Goal: Find specific page/section: Find specific page/section

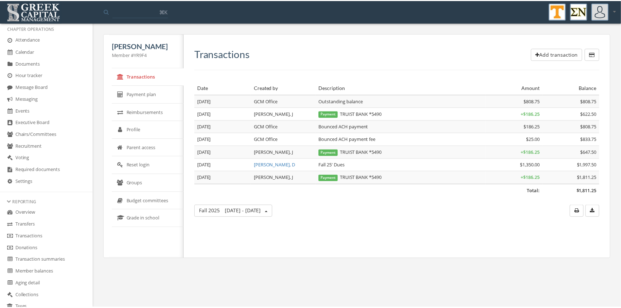
scroll to position [120, 0]
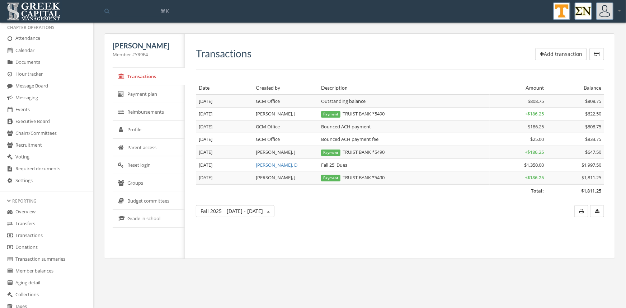
click at [46, 233] on link "Transactions" at bounding box center [46, 236] width 93 height 12
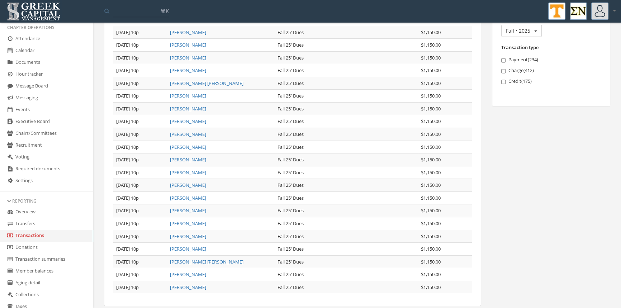
scroll to position [131, 0]
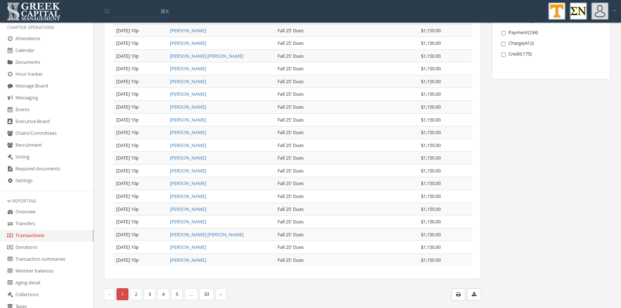
click at [136, 289] on link "2" at bounding box center [136, 294] width 12 height 12
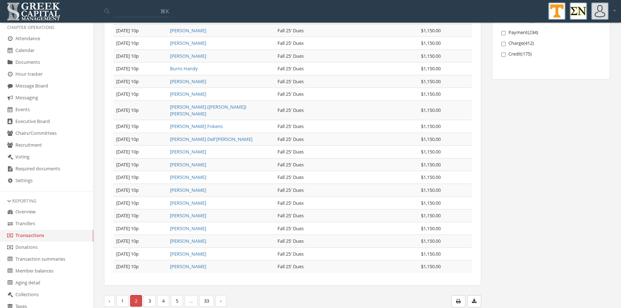
click at [151, 295] on link "3" at bounding box center [150, 301] width 12 height 12
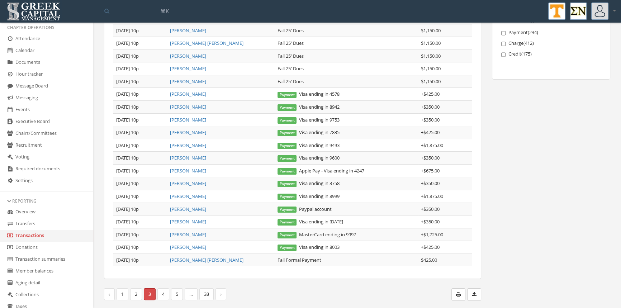
click at [151, 289] on span "3 (current)" at bounding box center [150, 294] width 12 height 12
click at [125, 297] on link "1" at bounding box center [123, 294] width 12 height 12
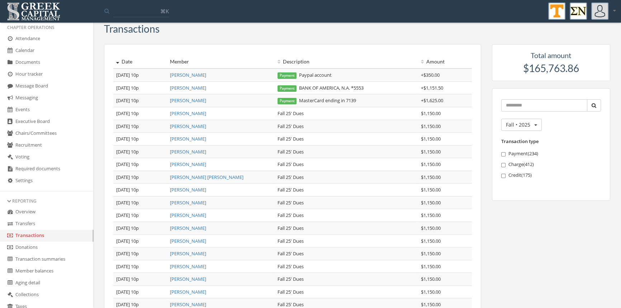
scroll to position [0, 0]
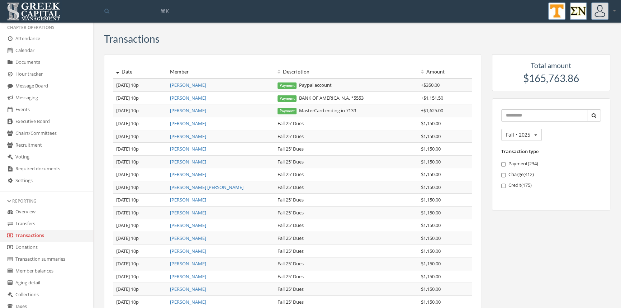
click at [620, 193] on div "Transactions Date Member Description Amount [DATE] 10p [PERSON_NAME] Payment Pa…" at bounding box center [357, 234] width 528 height 412
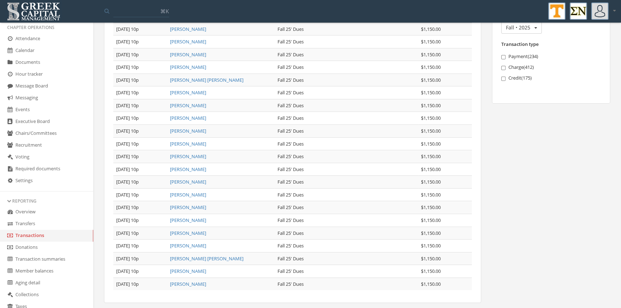
scroll to position [131, 0]
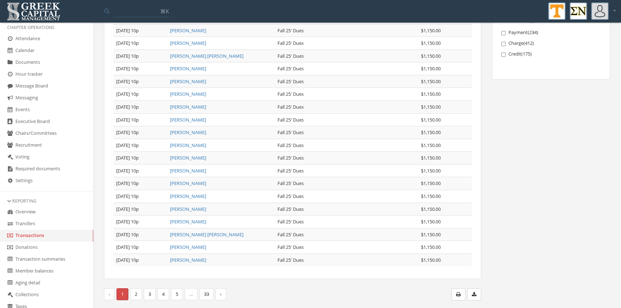
click at [151, 290] on link "3" at bounding box center [150, 294] width 12 height 12
click at [162, 291] on link "4" at bounding box center [163, 294] width 12 height 12
click at [151, 294] on link "3" at bounding box center [150, 294] width 12 height 12
click at [135, 293] on link "2" at bounding box center [136, 294] width 12 height 12
click at [161, 294] on link "4" at bounding box center [163, 294] width 12 height 12
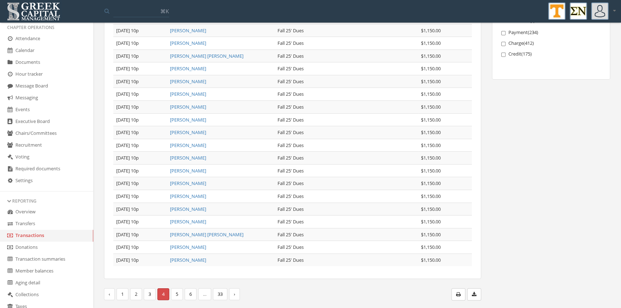
click at [32, 223] on link "Transfers" at bounding box center [46, 224] width 93 height 12
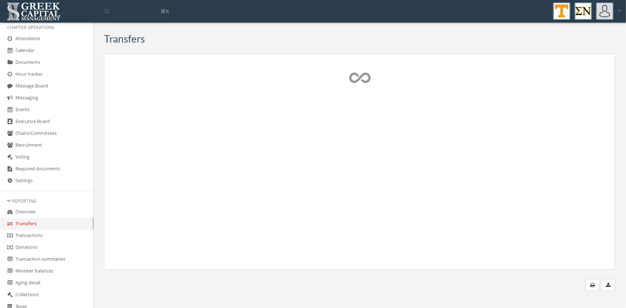
click at [37, 234] on link "Transactions" at bounding box center [46, 236] width 93 height 12
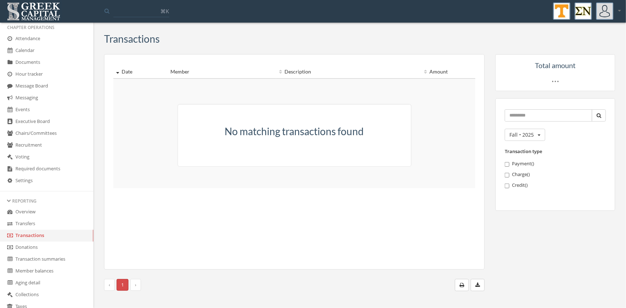
click at [35, 222] on link "Transfers" at bounding box center [46, 224] width 93 height 12
